Goal: Task Accomplishment & Management: Use online tool/utility

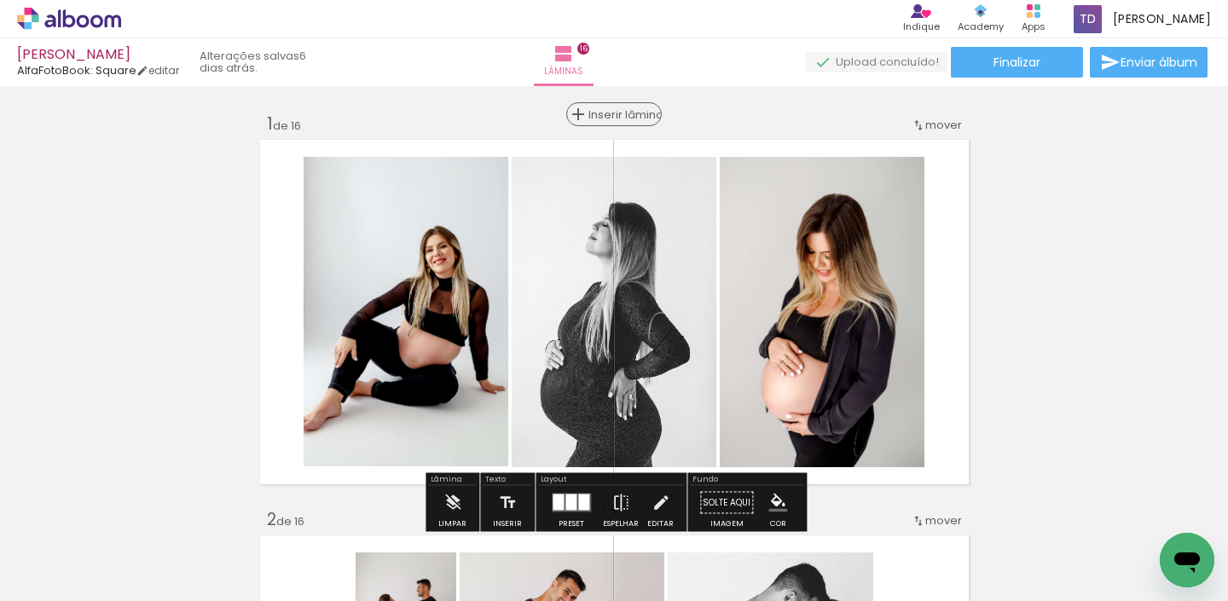
drag, startPoint x: 618, startPoint y: 113, endPoint x: 629, endPoint y: 113, distance: 12.0
click at [618, 113] on span "Inserir lâmina" at bounding box center [622, 114] width 67 height 11
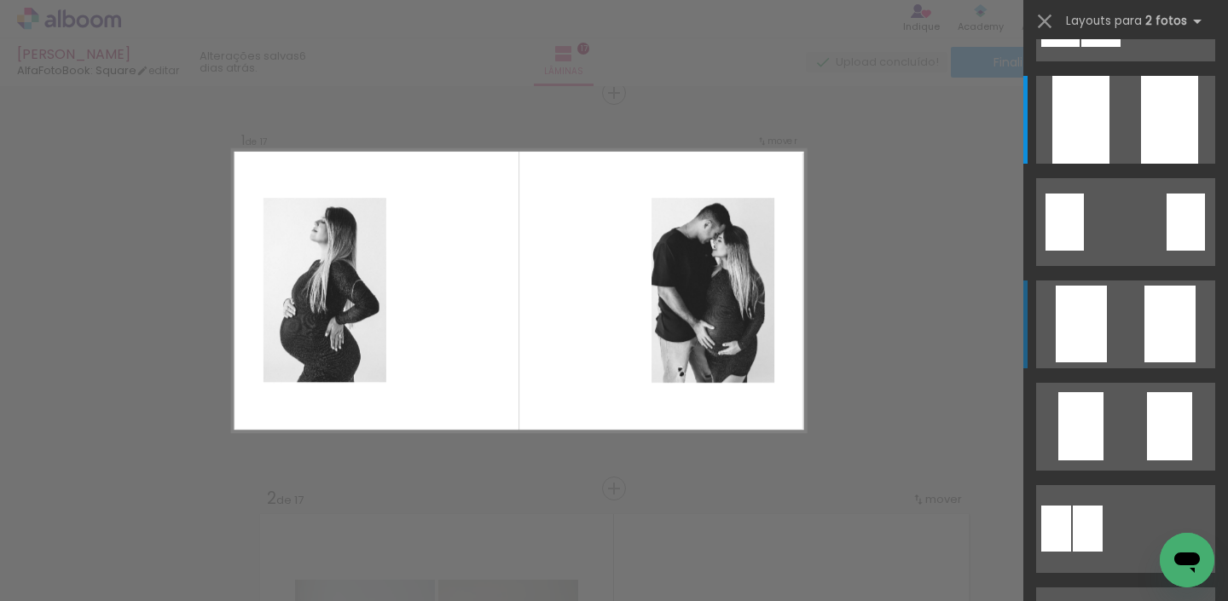
scroll to position [138, 0]
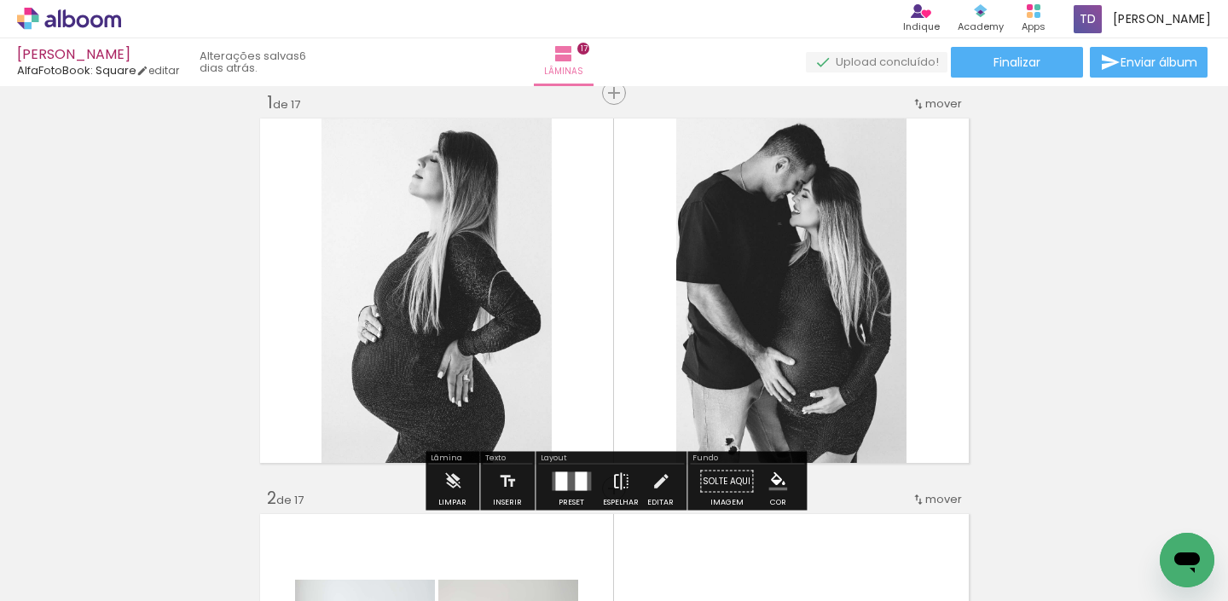
click at [617, 480] on iron-icon at bounding box center [621, 482] width 19 height 34
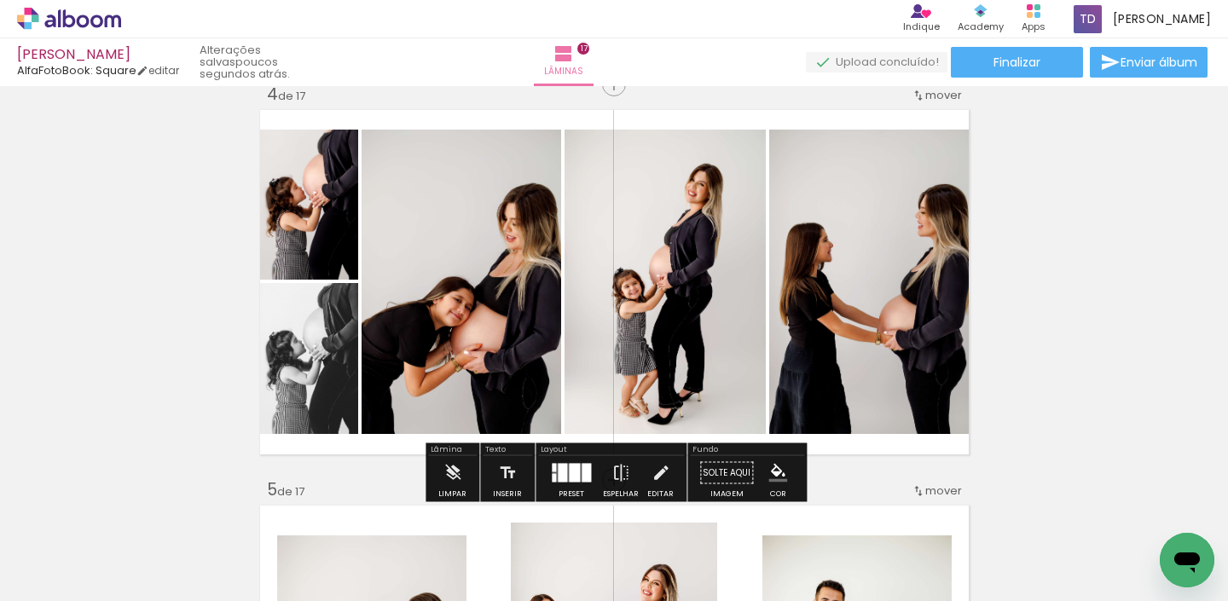
scroll to position [1214, 0]
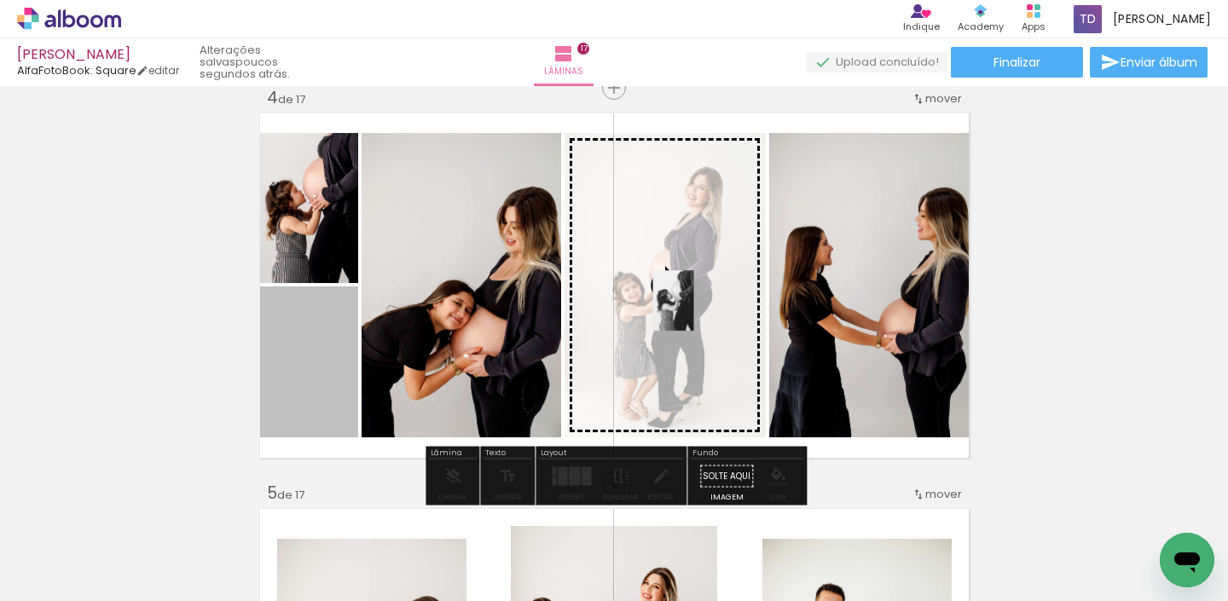
drag, startPoint x: 321, startPoint y: 342, endPoint x: 683, endPoint y: 290, distance: 366.2
click at [0, 0] on slot at bounding box center [0, 0] width 0 height 0
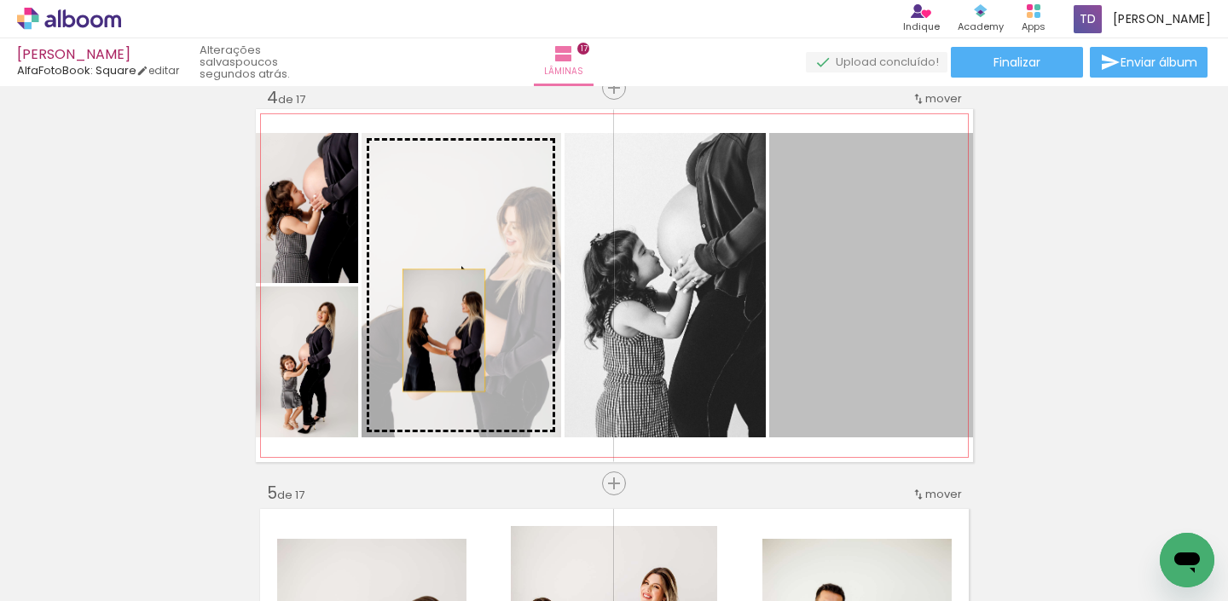
drag, startPoint x: 880, startPoint y: 330, endPoint x: 442, endPoint y: 326, distance: 438.4
click at [0, 0] on slot at bounding box center [0, 0] width 0 height 0
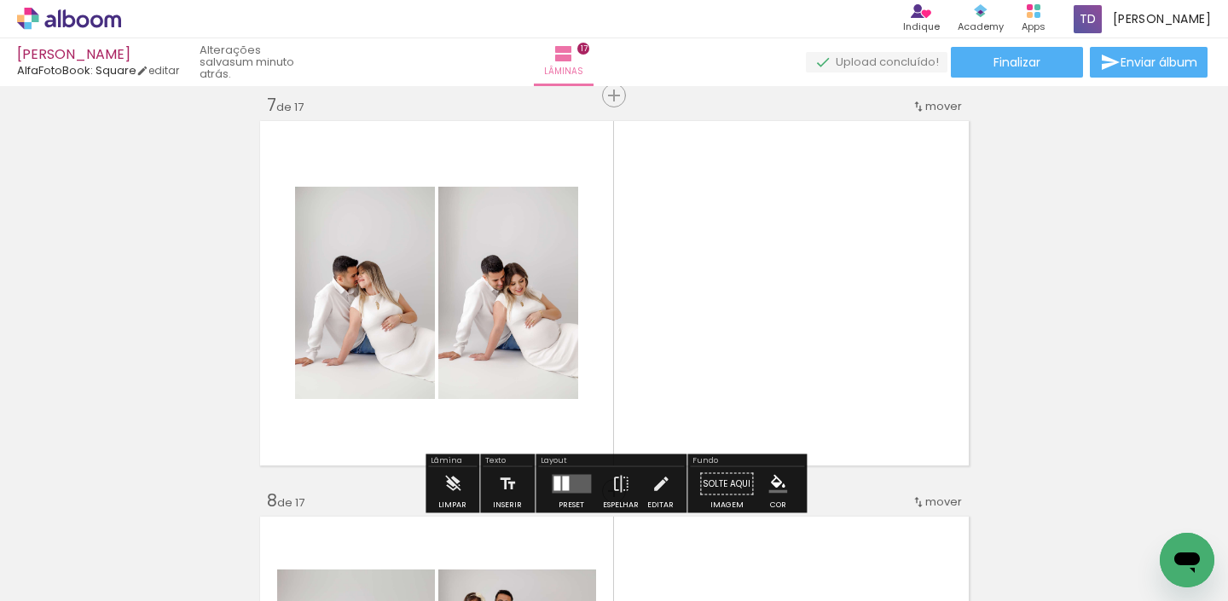
click at [566, 481] on quentale-layouter at bounding box center [571, 484] width 39 height 19
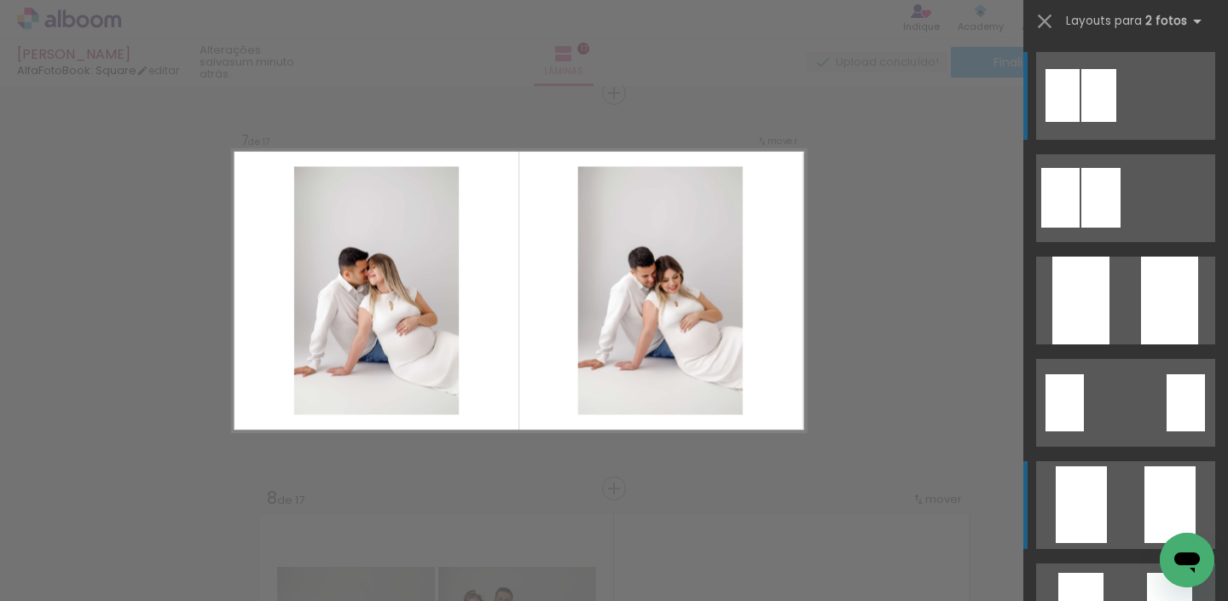
scroll to position [2396, 0]
click at [1133, 504] on quentale-layouter at bounding box center [1125, 505] width 179 height 88
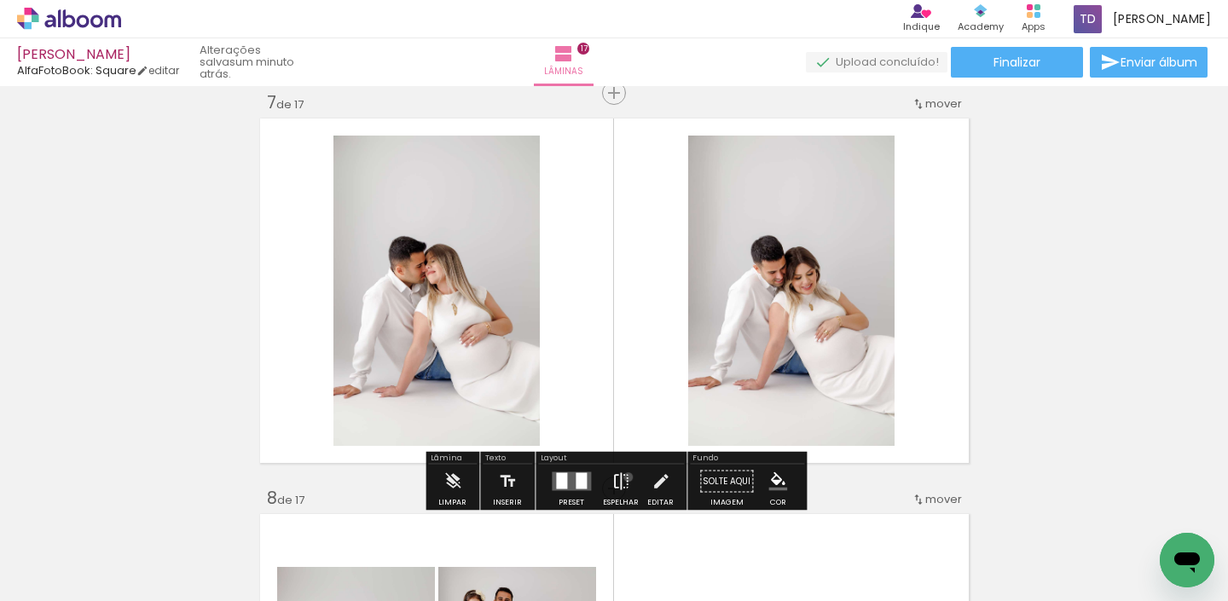
click at [624, 477] on iron-icon at bounding box center [621, 482] width 19 height 34
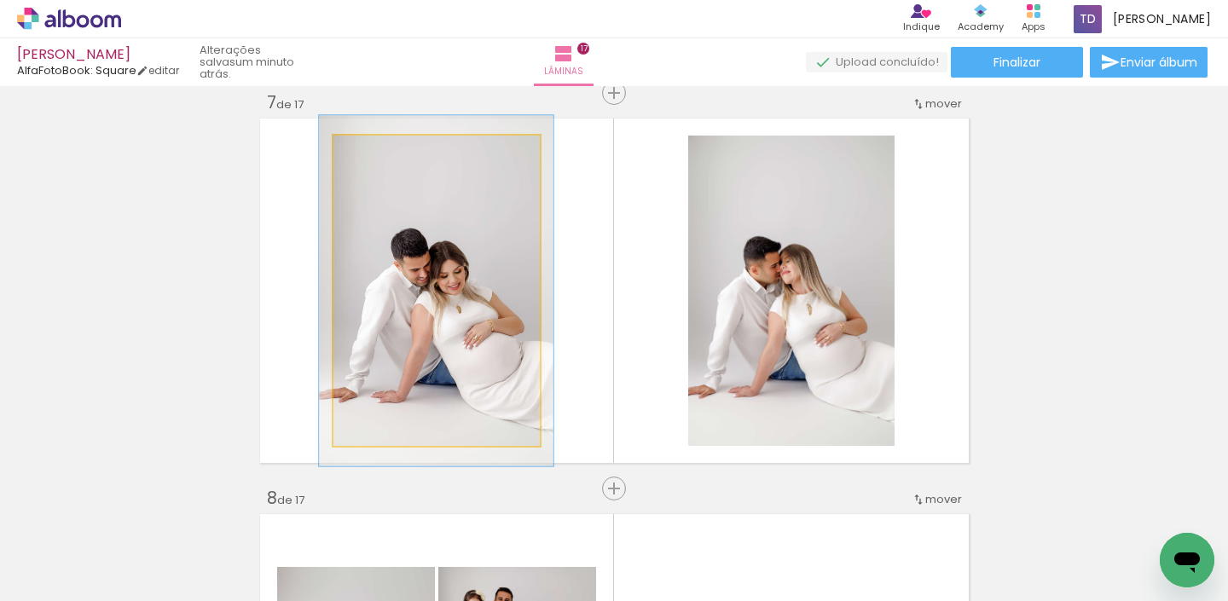
type paper-slider "113"
click at [379, 160] on div at bounding box center [380, 153] width 27 height 27
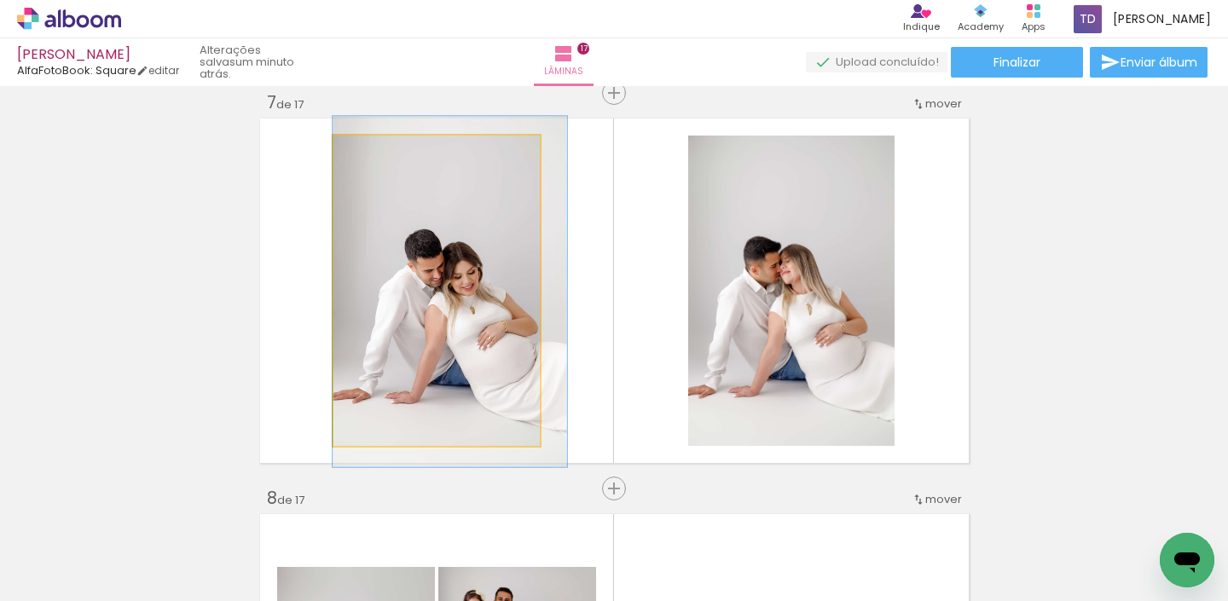
drag, startPoint x: 443, startPoint y: 271, endPoint x: 459, endPoint y: 264, distance: 17.6
click at [459, 269] on div at bounding box center [450, 291] width 235 height 351
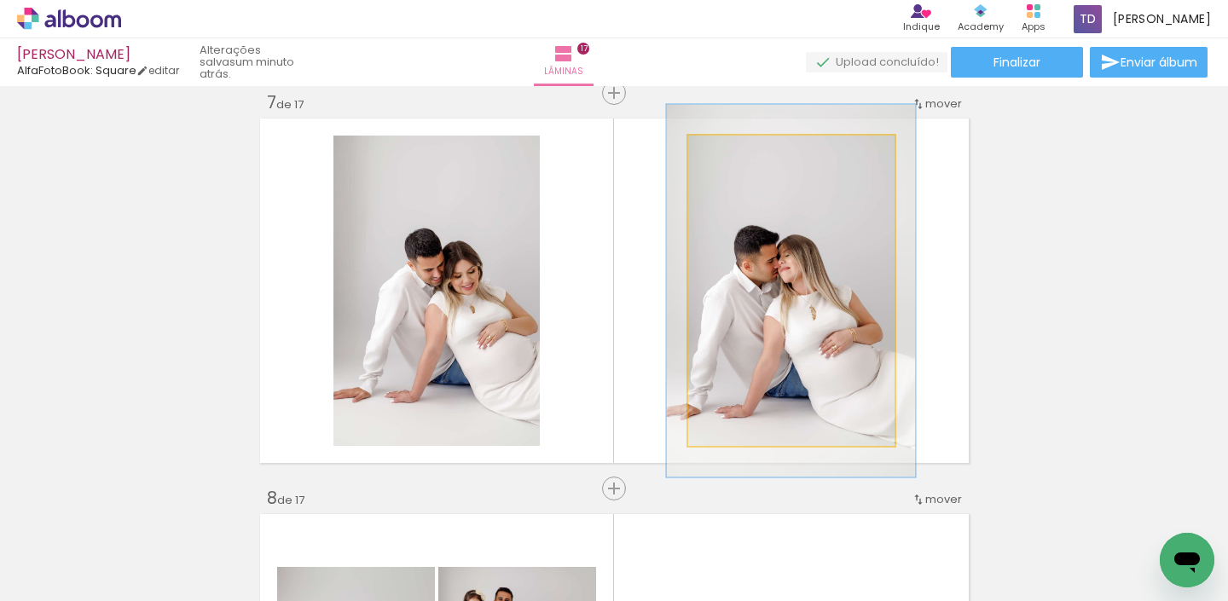
drag, startPoint x: 734, startPoint y: 150, endPoint x: 746, endPoint y: 153, distance: 12.2
click at [746, 153] on div at bounding box center [739, 153] width 27 height 27
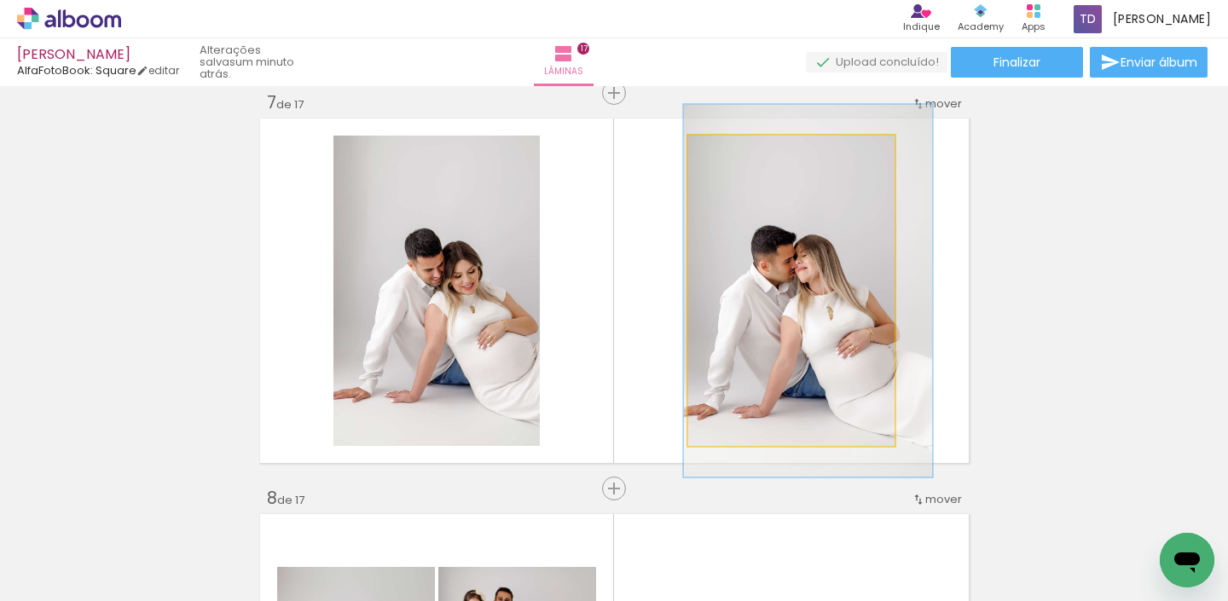
drag, startPoint x: 769, startPoint y: 264, endPoint x: 786, endPoint y: 264, distance: 17.1
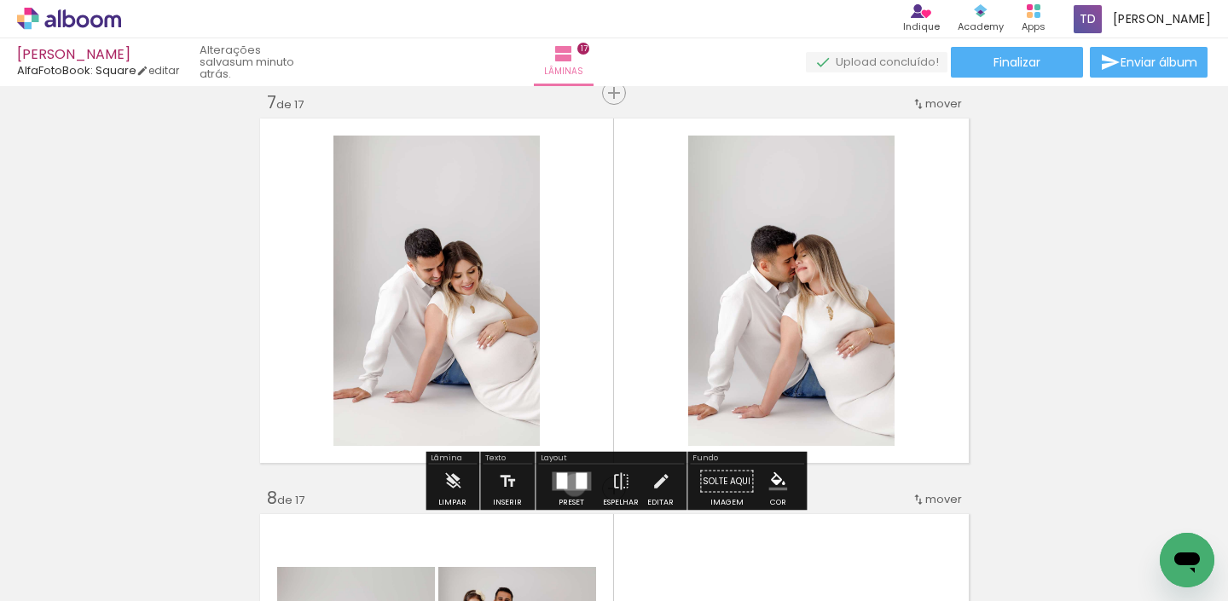
click at [571, 484] on quentale-layouter at bounding box center [571, 482] width 39 height 19
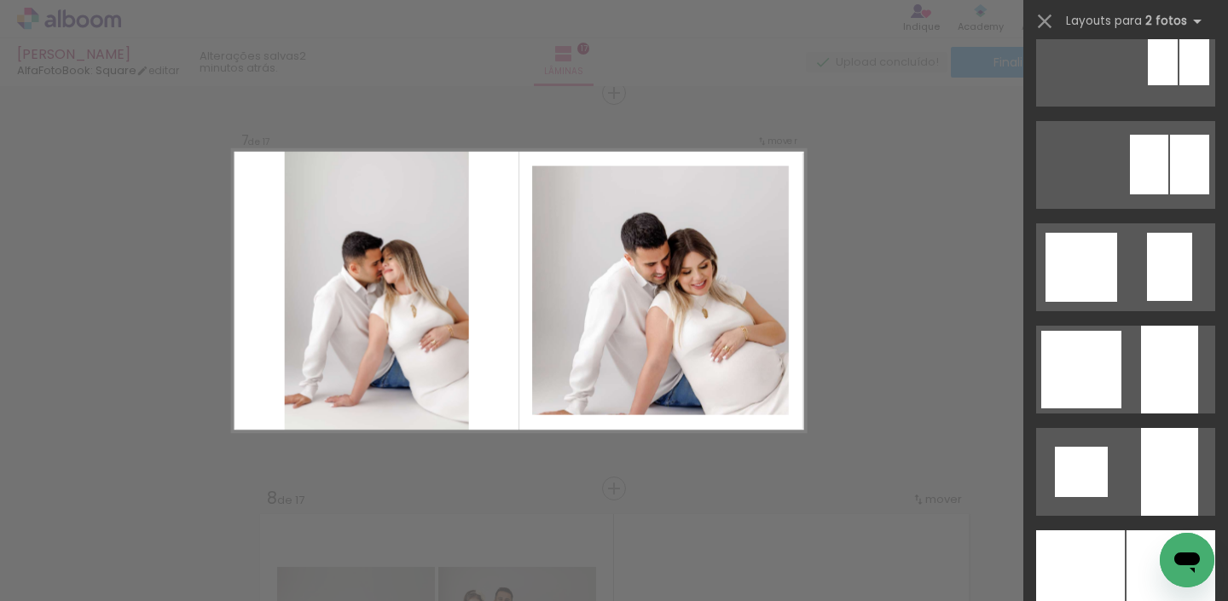
scroll to position [1265, 0]
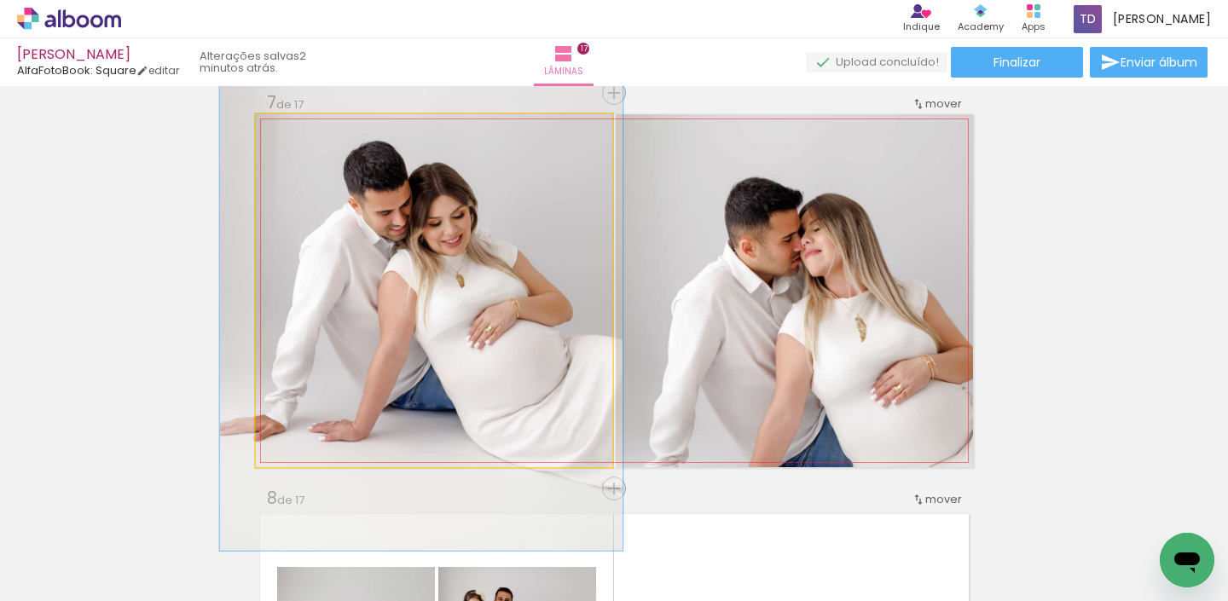
drag, startPoint x: 484, startPoint y: 293, endPoint x: 449, endPoint y: 251, distance: 55.7
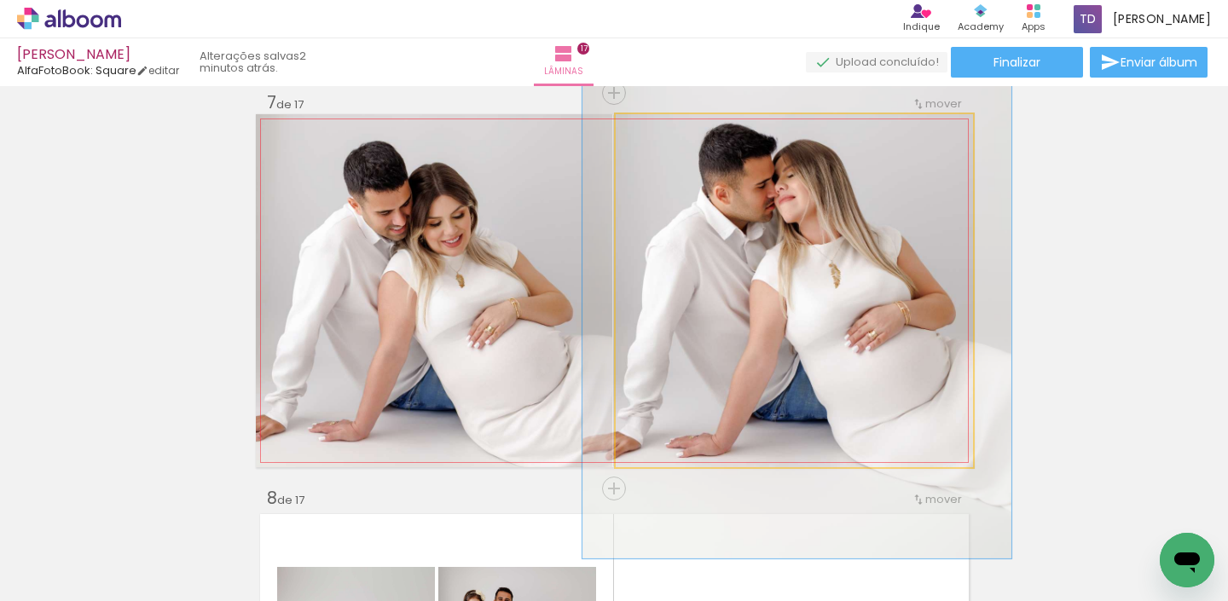
drag, startPoint x: 827, startPoint y: 276, endPoint x: 798, endPoint y: 223, distance: 60.3
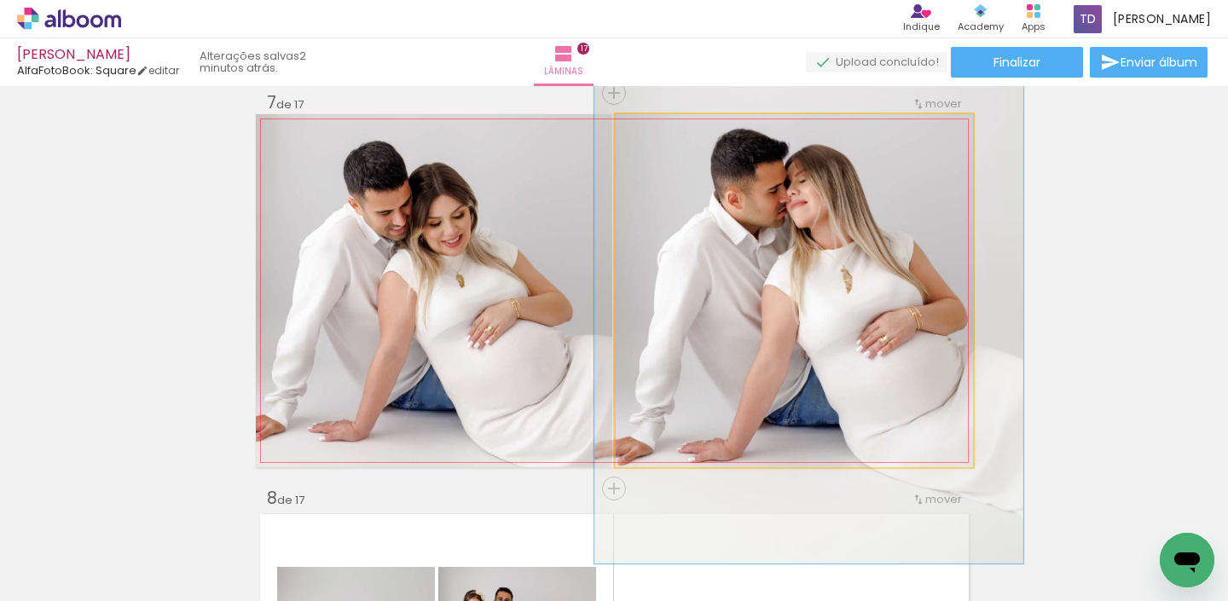
drag, startPoint x: 814, startPoint y: 287, endPoint x: 825, endPoint y: 288, distance: 11.1
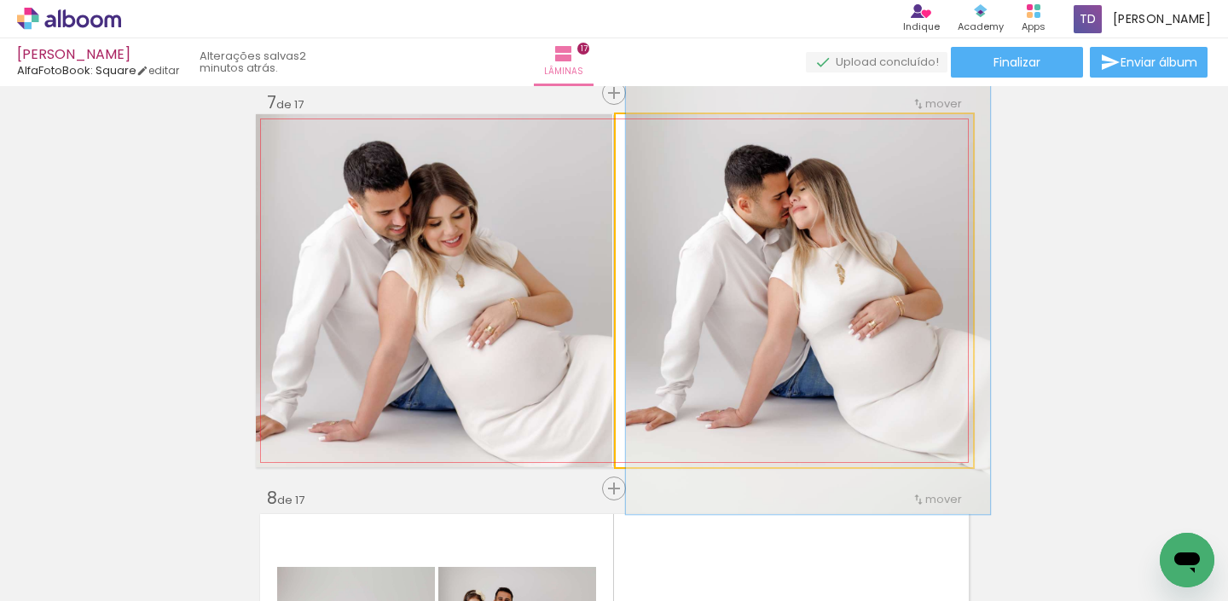
drag, startPoint x: 674, startPoint y: 128, endPoint x: 662, endPoint y: 127, distance: 12.0
type paper-slider "102"
click at [662, 127] on div at bounding box center [656, 132] width 27 height 27
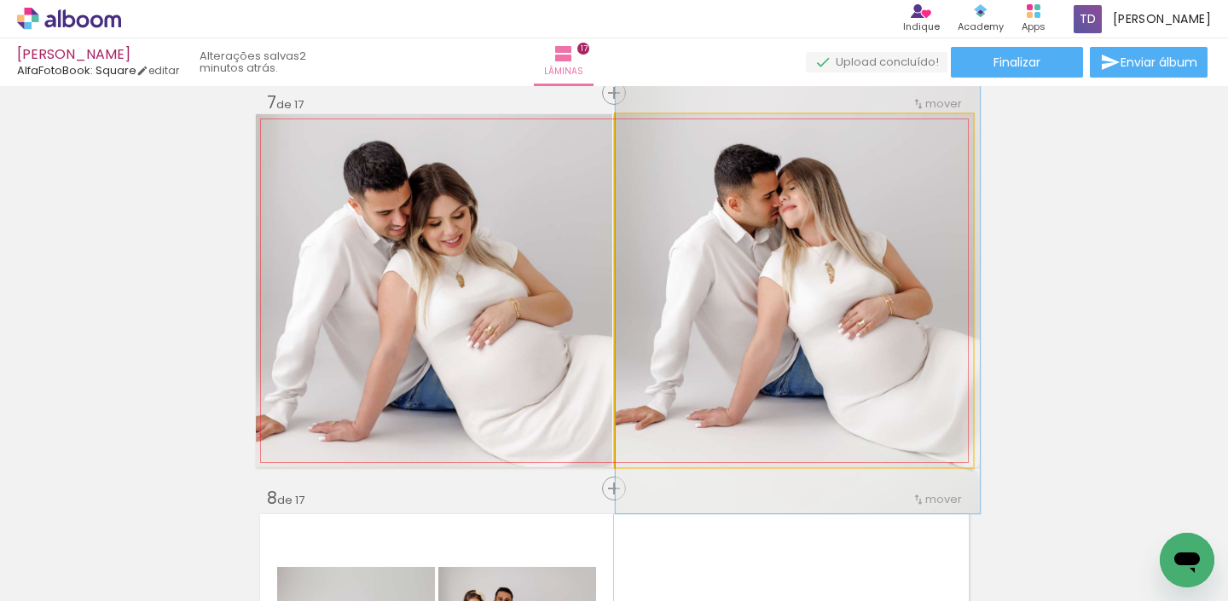
drag, startPoint x: 779, startPoint y: 186, endPoint x: 769, endPoint y: 185, distance: 10.3
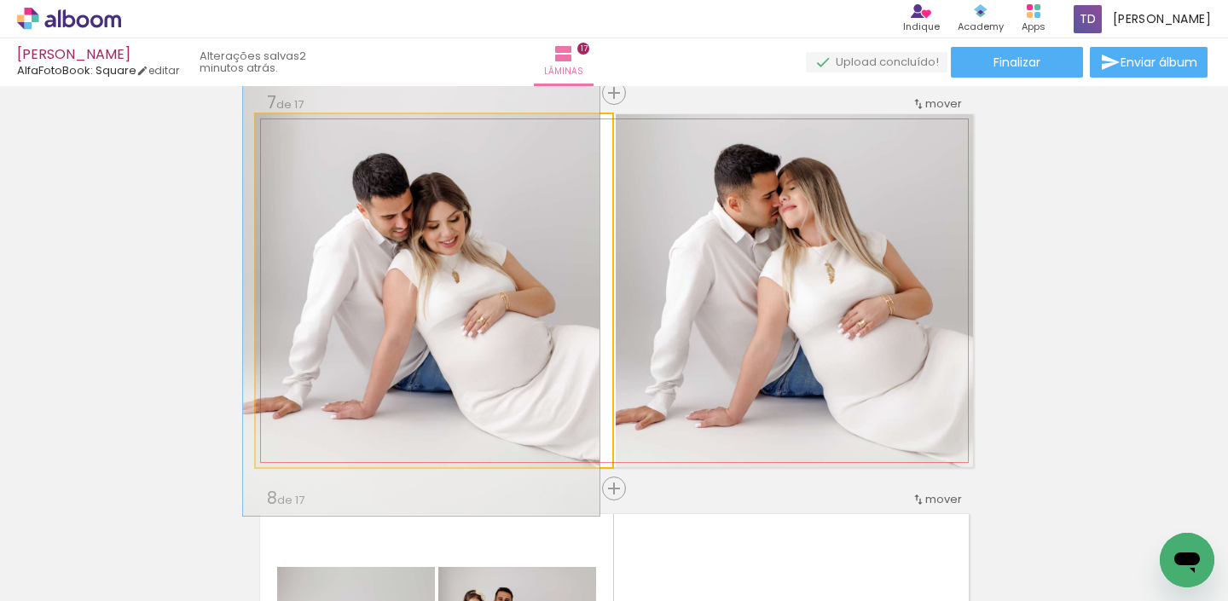
drag, startPoint x: 303, startPoint y: 135, endPoint x: 285, endPoint y: 127, distance: 19.5
type paper-slider "100"
click at [285, 130] on div at bounding box center [294, 132] width 27 height 27
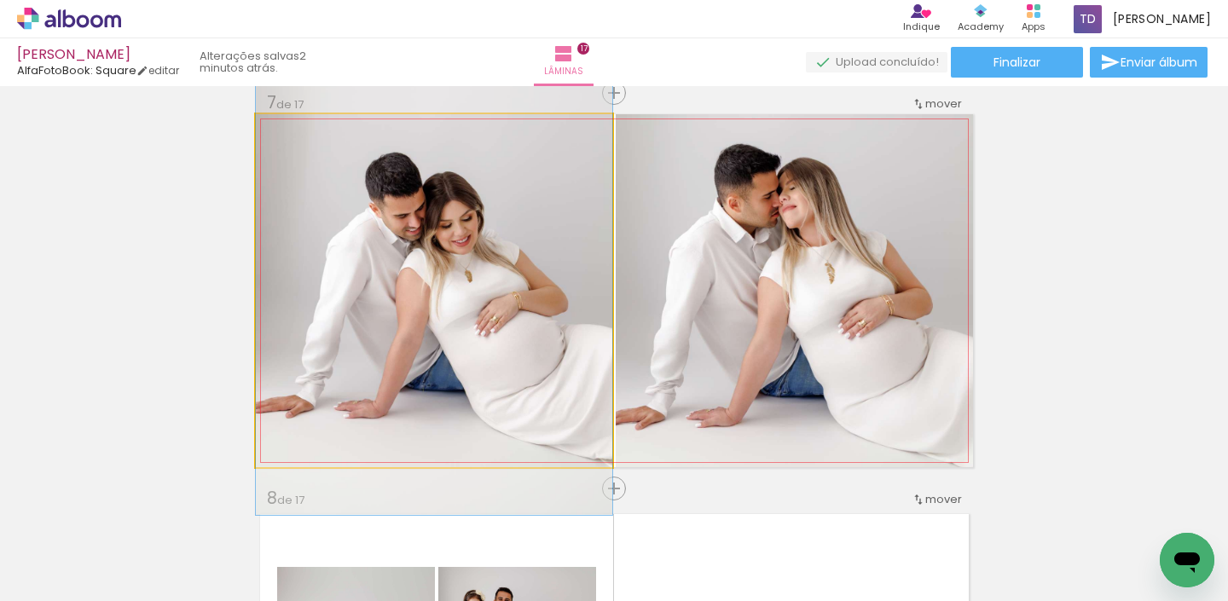
drag, startPoint x: 352, startPoint y: 222, endPoint x: 368, endPoint y: 221, distance: 16.2
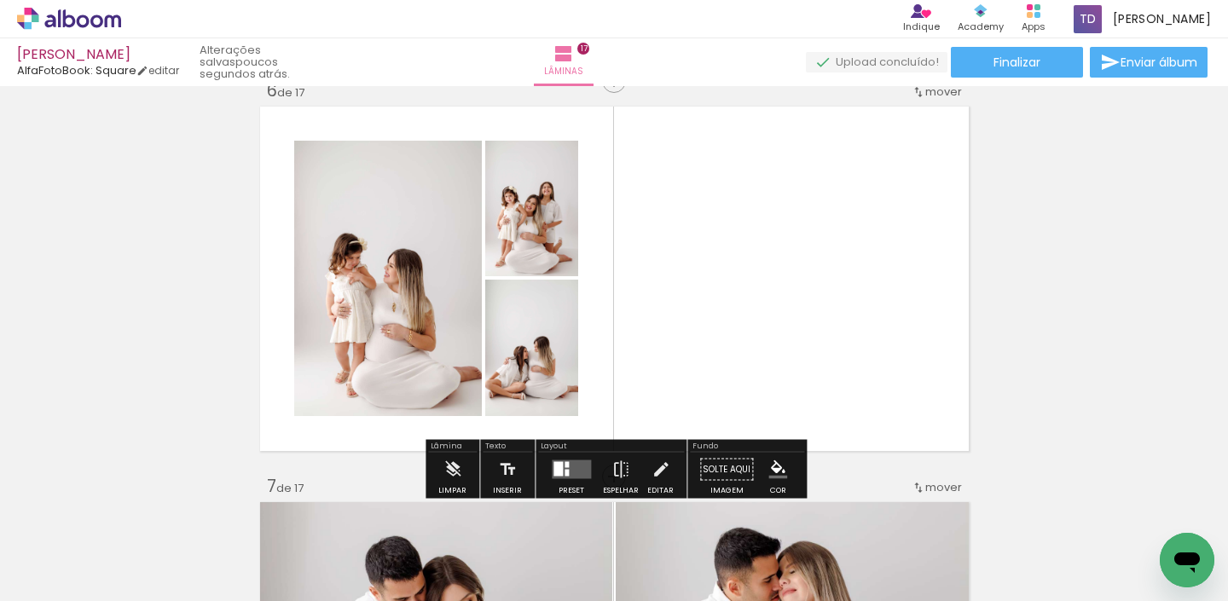
scroll to position [2021, 0]
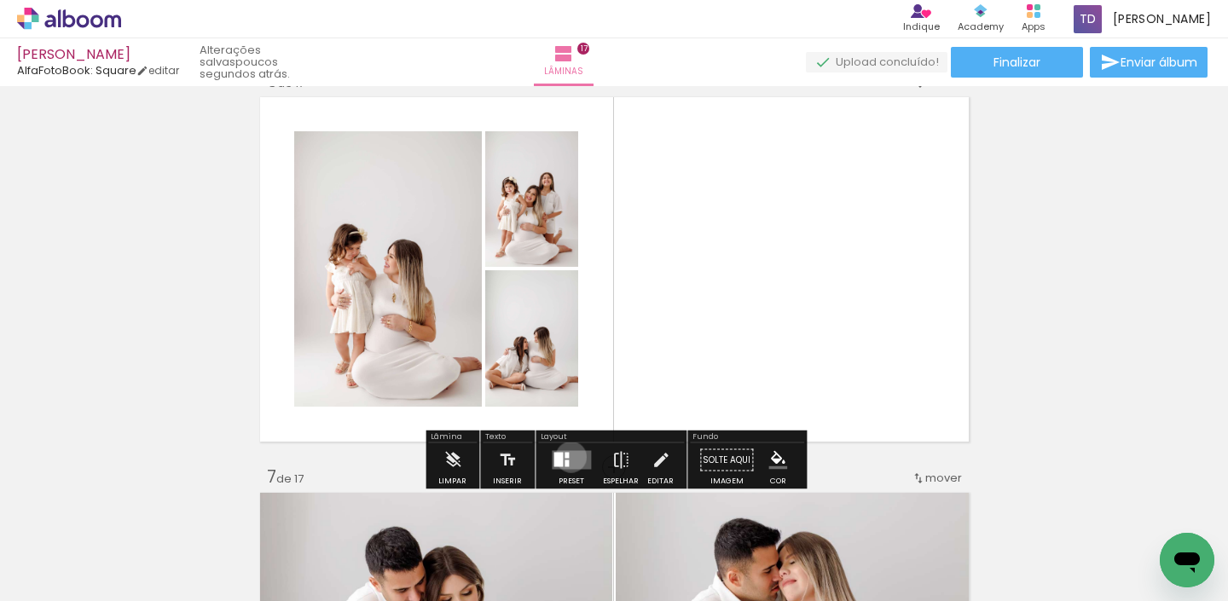
click at [567, 456] on quentale-layouter at bounding box center [571, 460] width 39 height 19
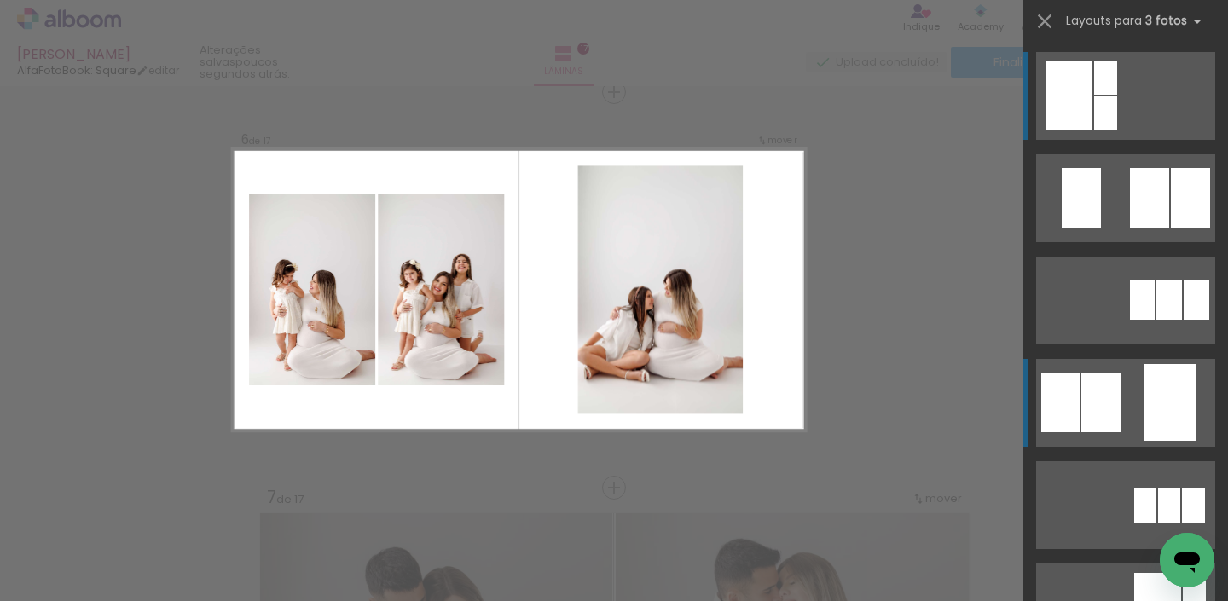
scroll to position [2000, 0]
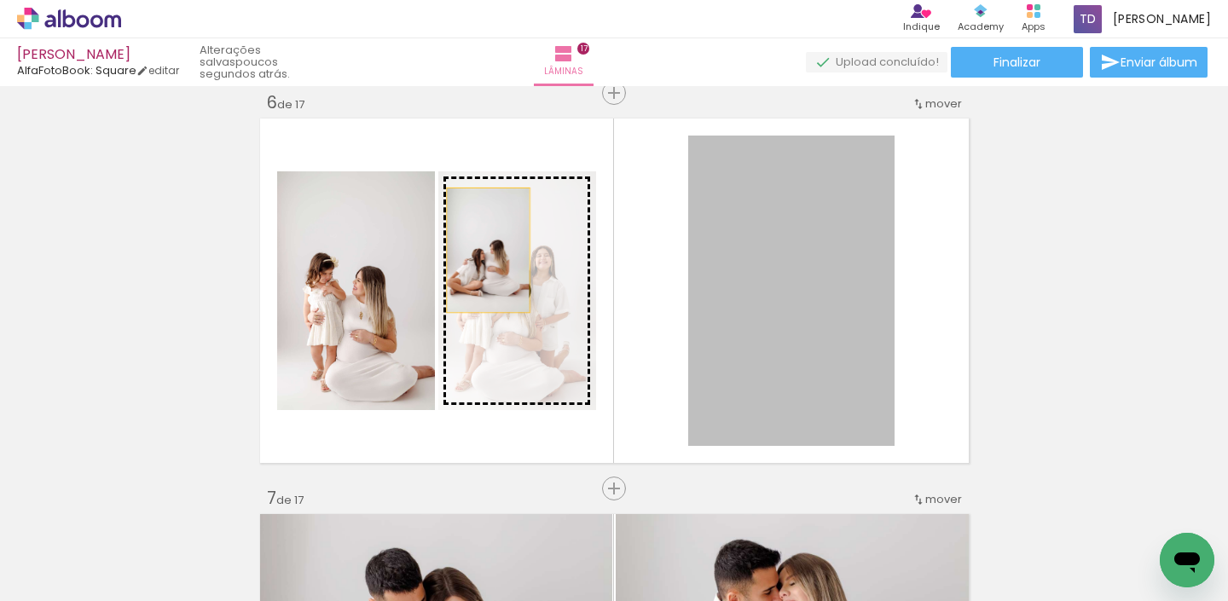
drag, startPoint x: 733, startPoint y: 250, endPoint x: 453, endPoint y: 245, distance: 279.8
click at [0, 0] on slot at bounding box center [0, 0] width 0 height 0
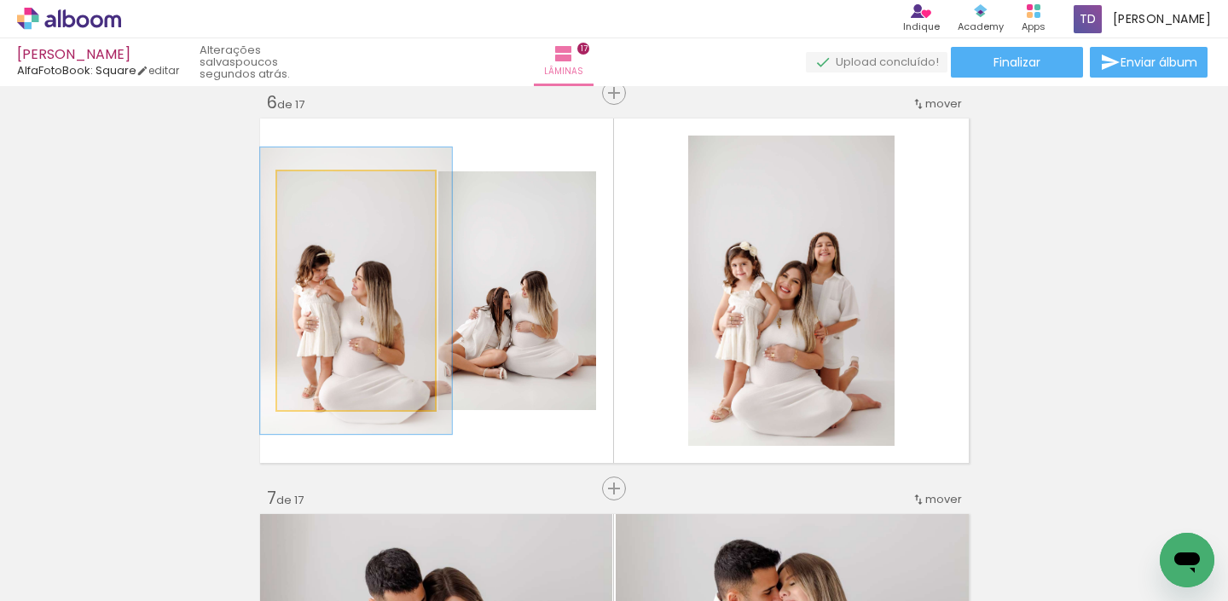
type paper-slider "119"
click at [329, 192] on div at bounding box center [328, 189] width 15 height 15
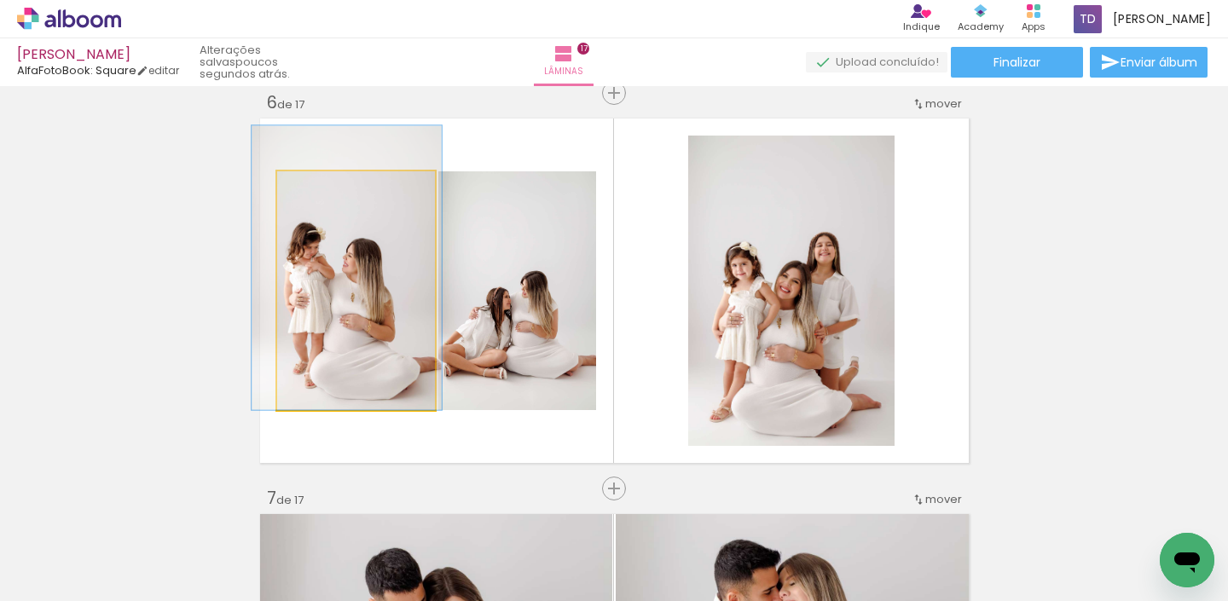
drag, startPoint x: 359, startPoint y: 361, endPoint x: 345, endPoint y: 331, distance: 33.2
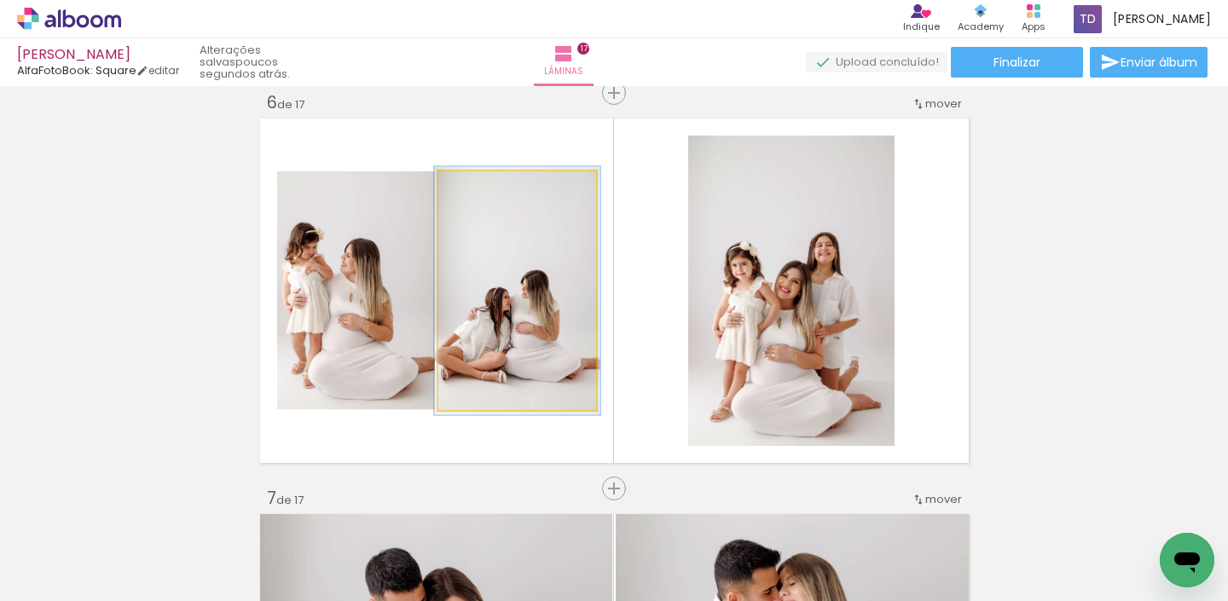
type paper-slider "104"
click at [481, 185] on div at bounding box center [480, 189] width 27 height 27
click at [538, 308] on div at bounding box center [520, 289] width 165 height 248
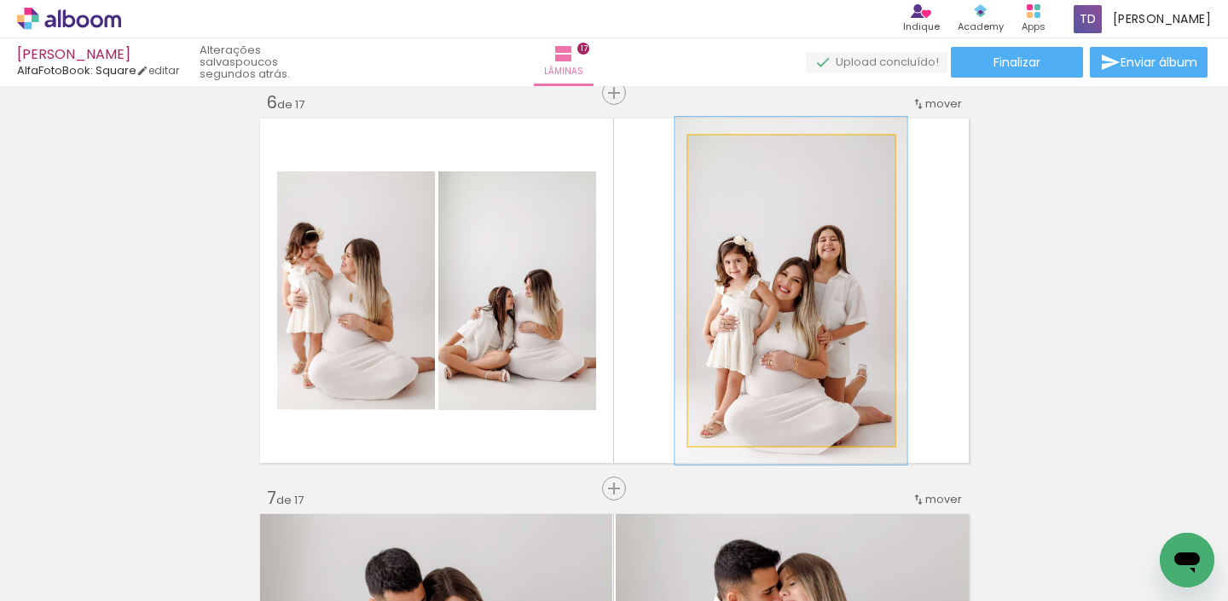
type paper-slider "112"
click at [738, 154] on div at bounding box center [735, 153] width 15 height 15
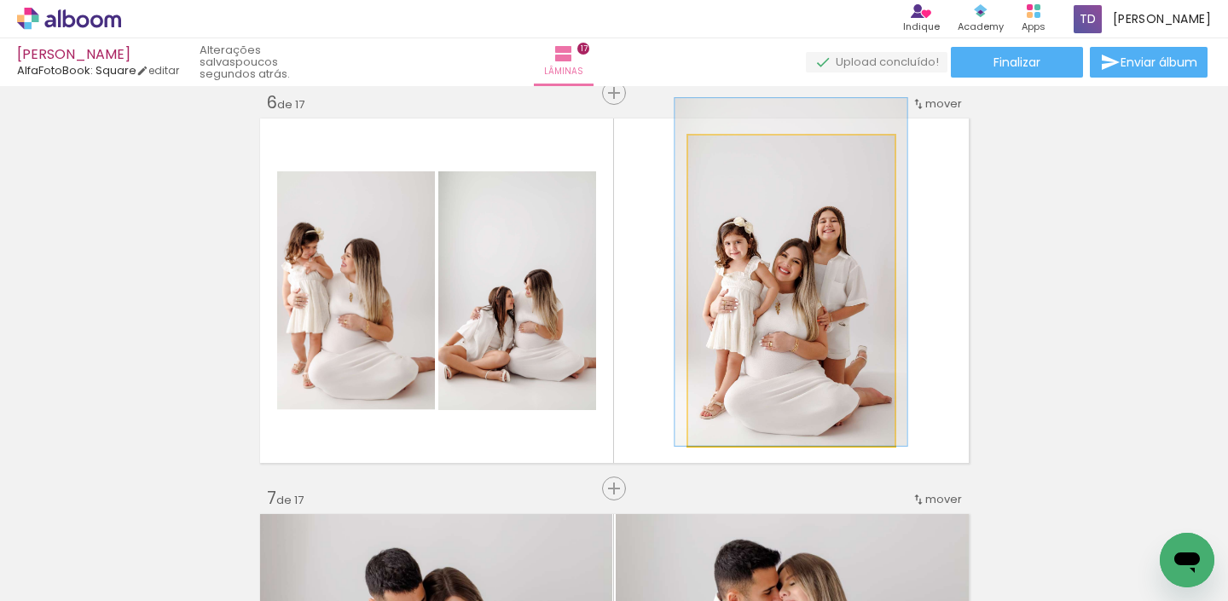
drag, startPoint x: 803, startPoint y: 277, endPoint x: 802, endPoint y: 235, distance: 41.8
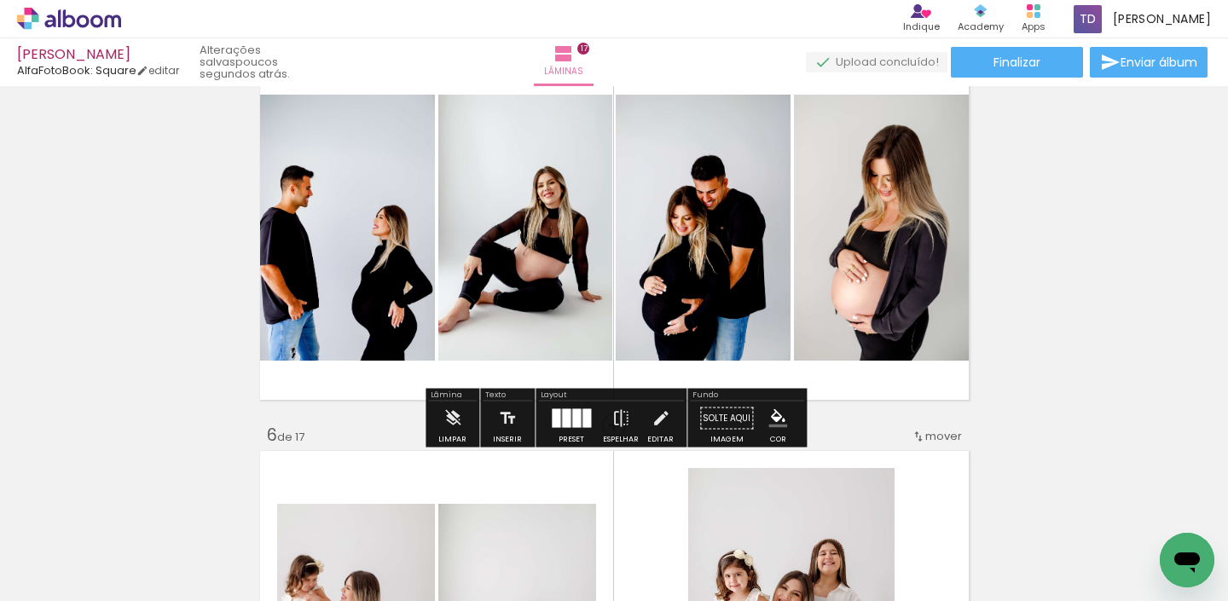
scroll to position [1664, 0]
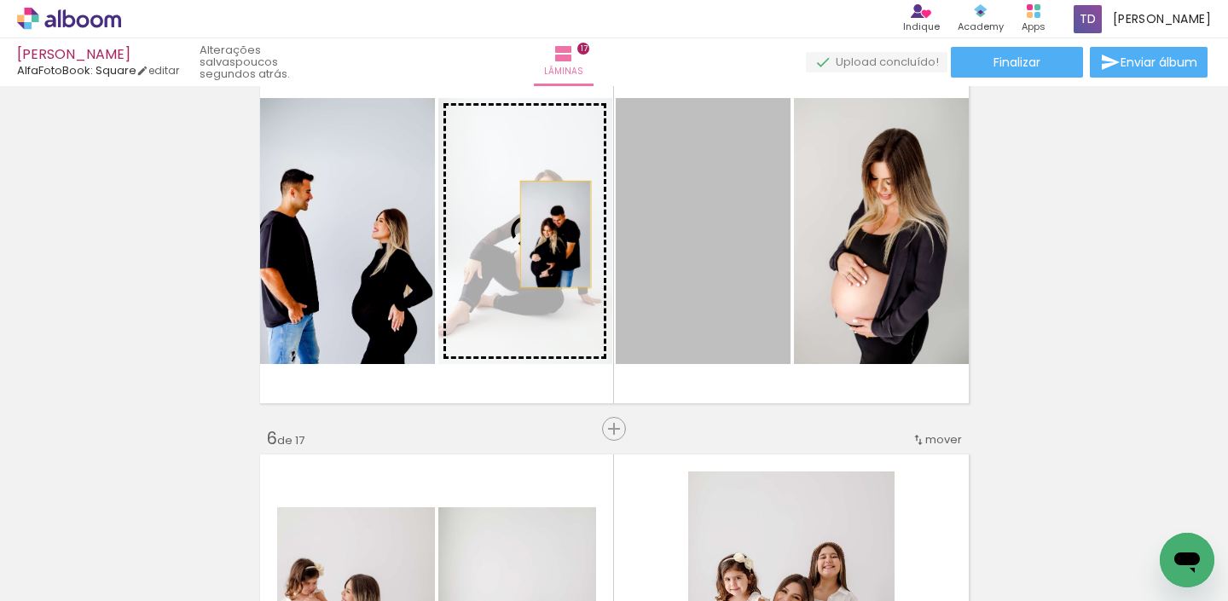
drag, startPoint x: 702, startPoint y: 235, endPoint x: 552, endPoint y: 230, distance: 150.2
click at [0, 0] on slot at bounding box center [0, 0] width 0 height 0
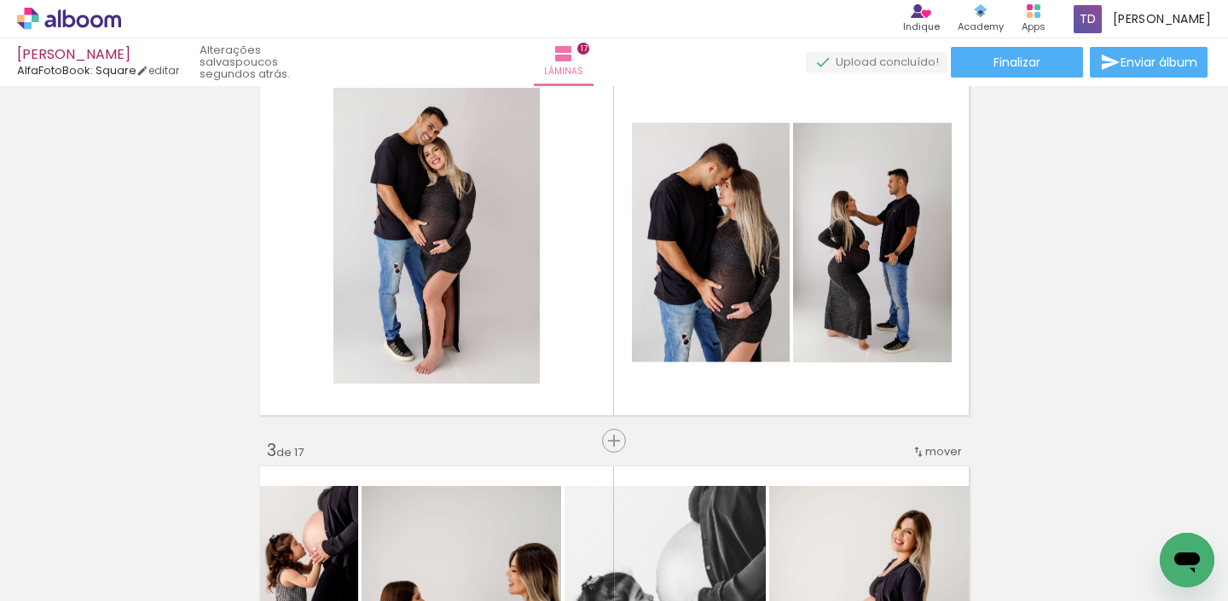
scroll to position [476, 0]
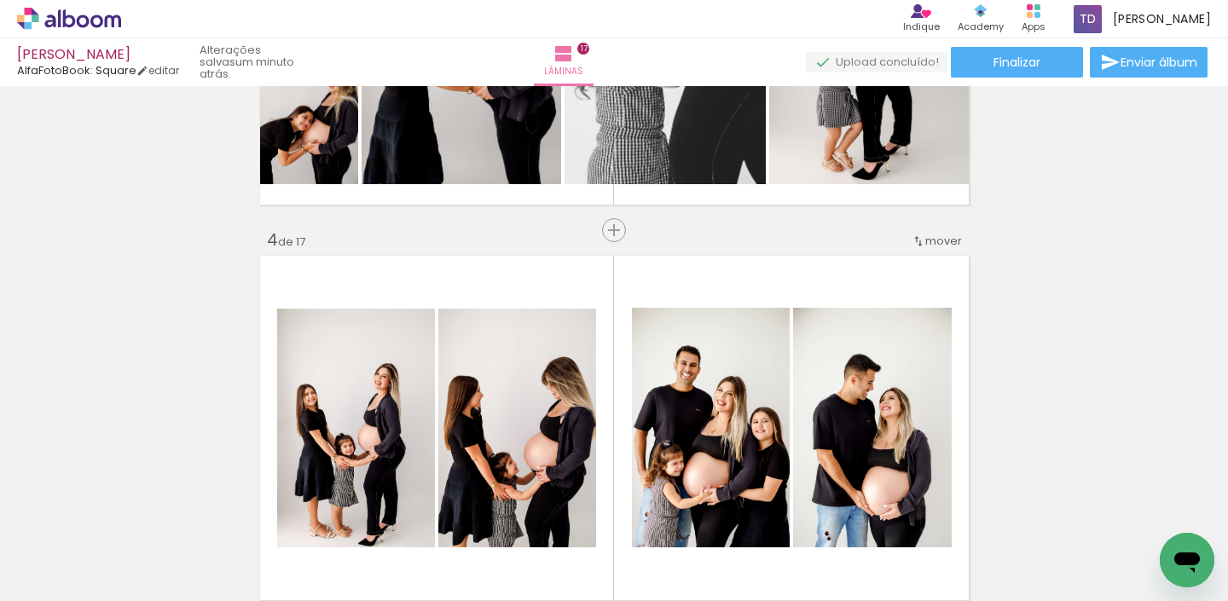
scroll to position [1191, 0]
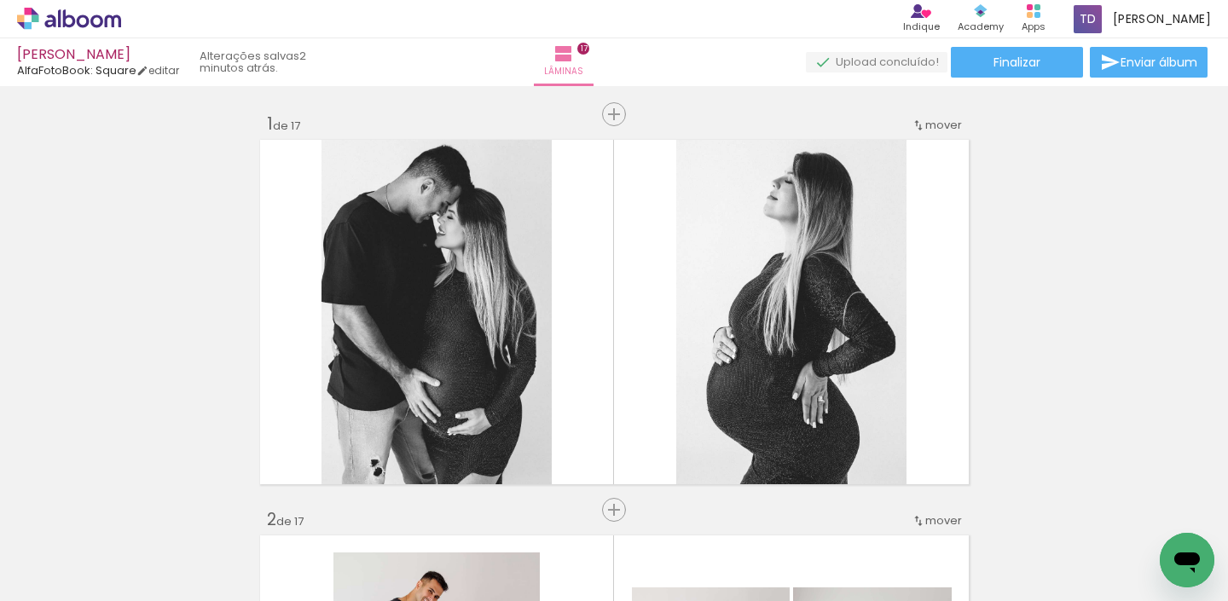
scroll to position [1191, 0]
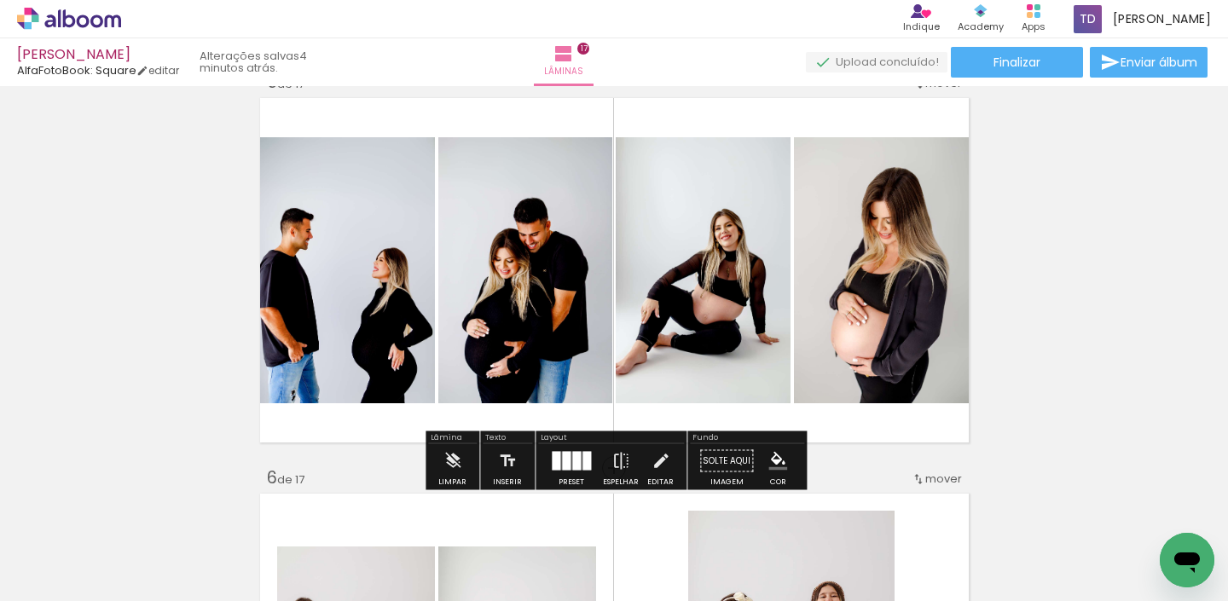
scroll to position [1626, 0]
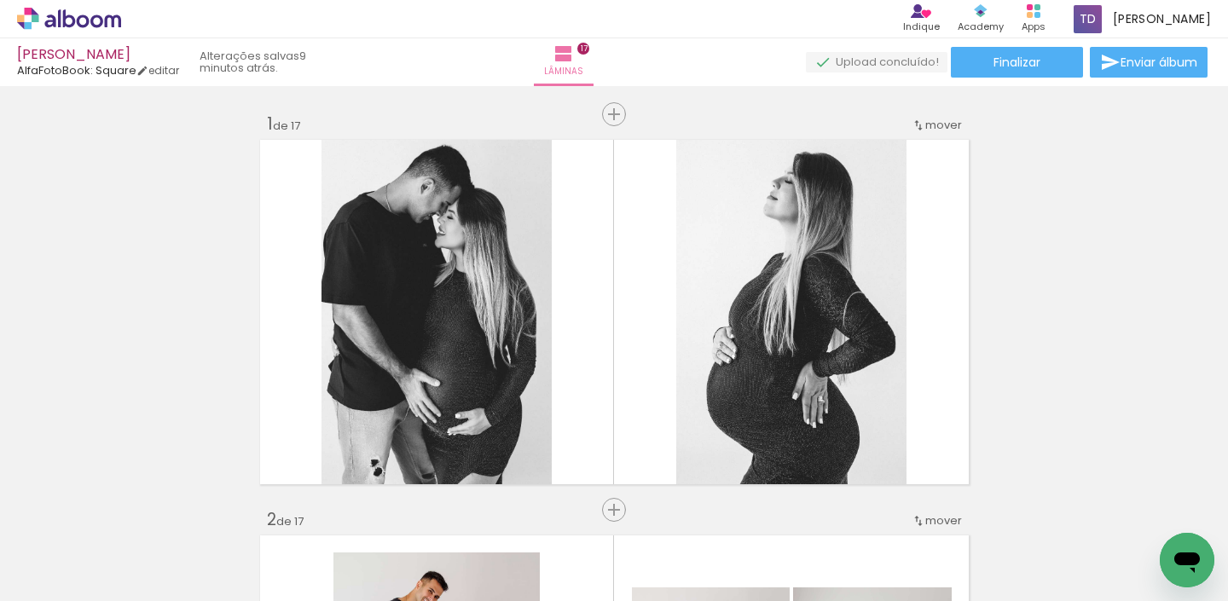
scroll to position [1626, 0]
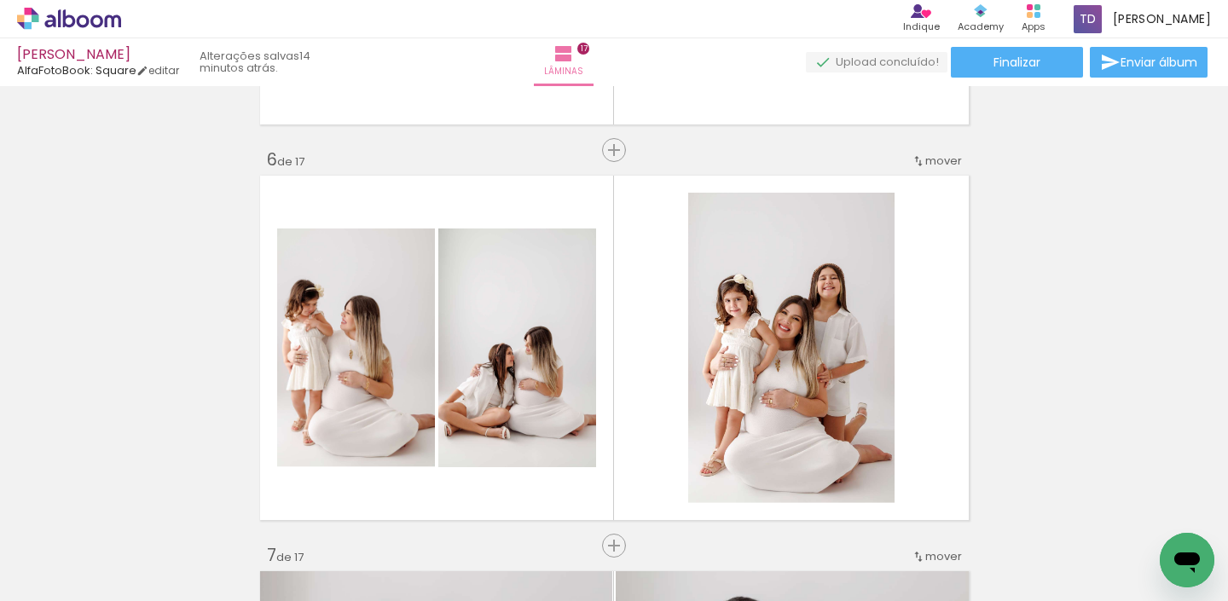
scroll to position [1948, 0]
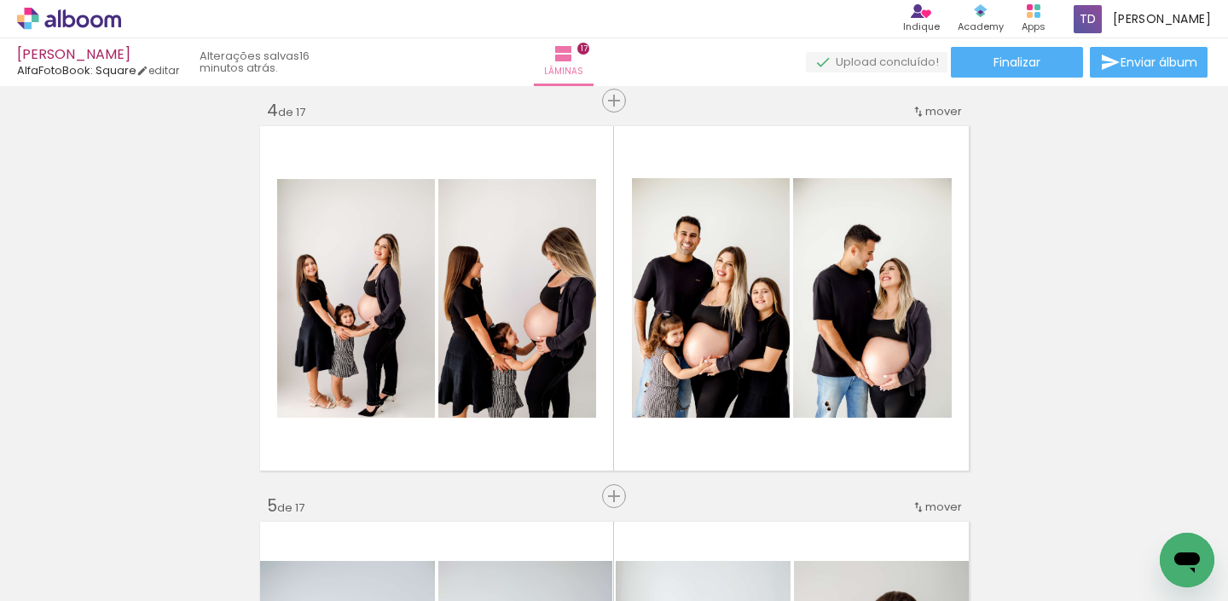
scroll to position [1207, 0]
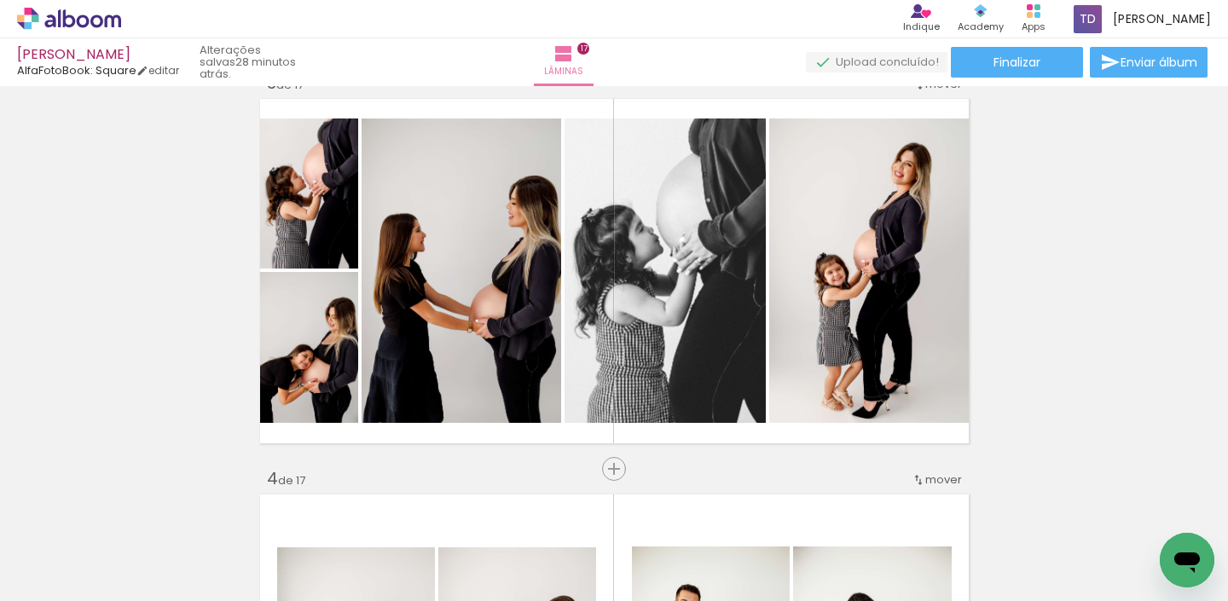
scroll to position [833, 0]
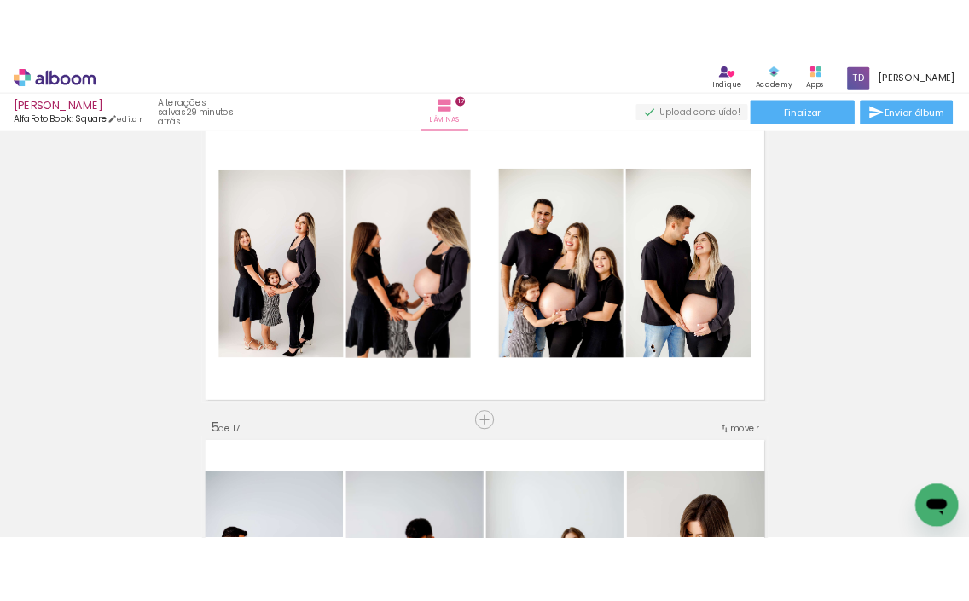
scroll to position [1241, 0]
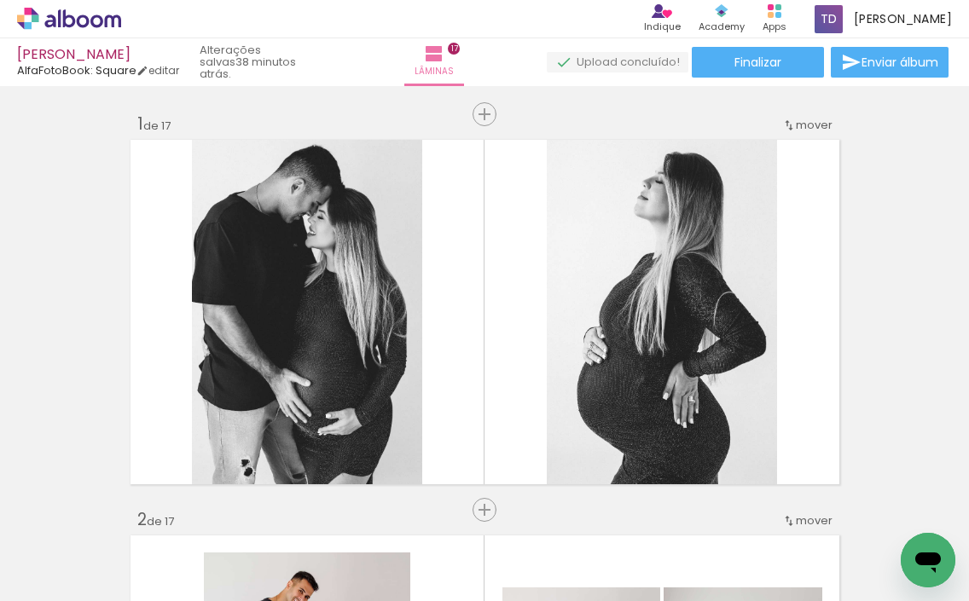
scroll to position [1241, 0]
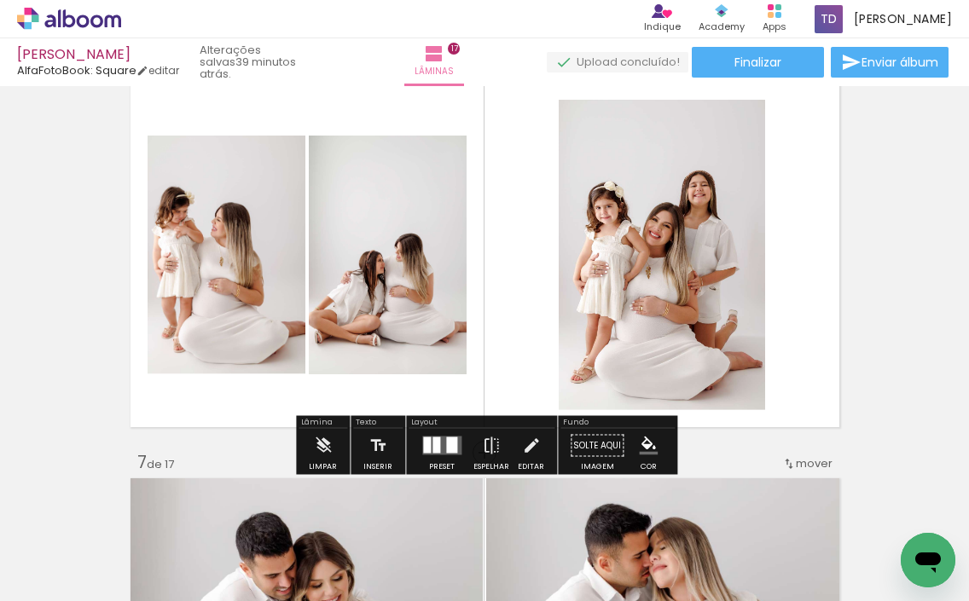
scroll to position [2037, 0]
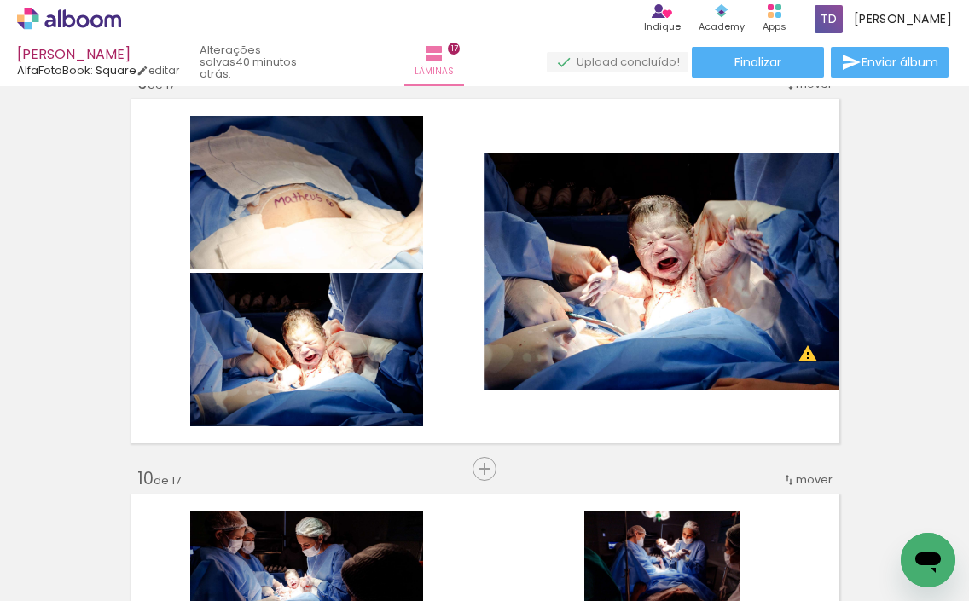
scroll to position [3209, 0]
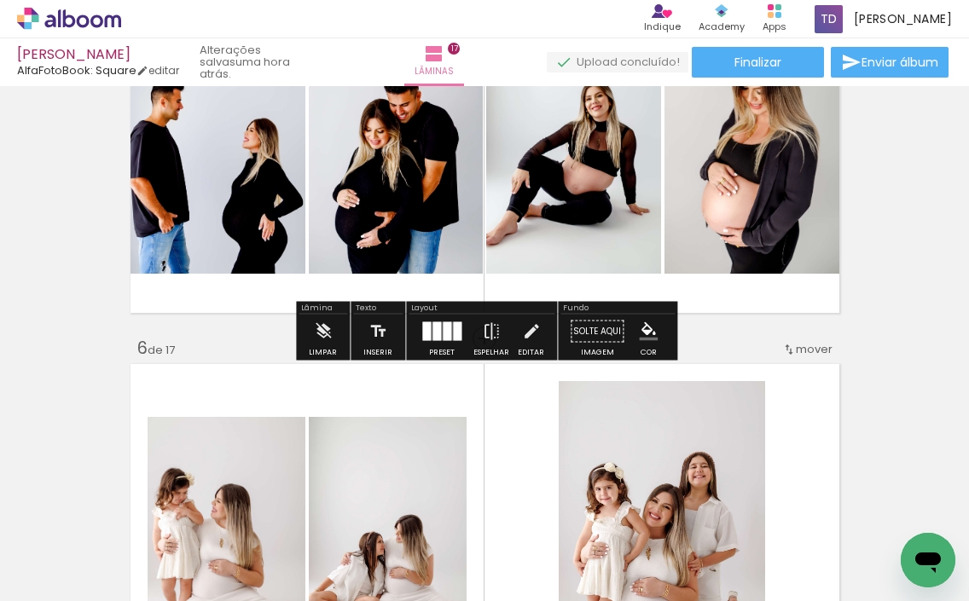
scroll to position [1714, 0]
